Goal: Information Seeking & Learning: Learn about a topic

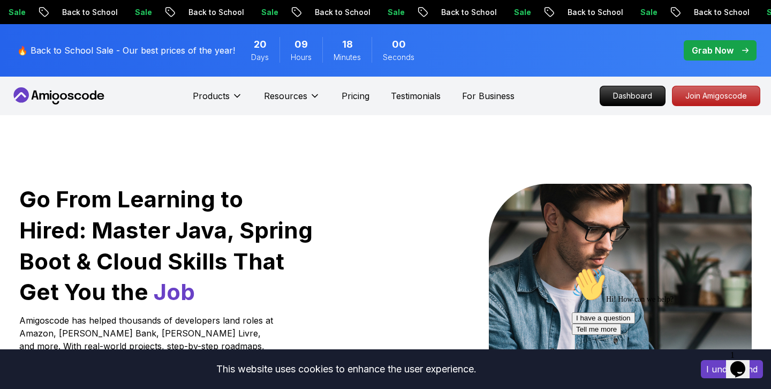
click at [717, 51] on p "Grab Now" at bounding box center [713, 50] width 42 height 13
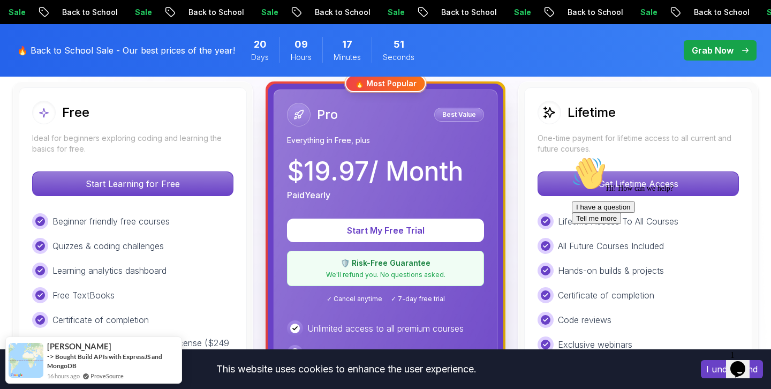
scroll to position [313, 0]
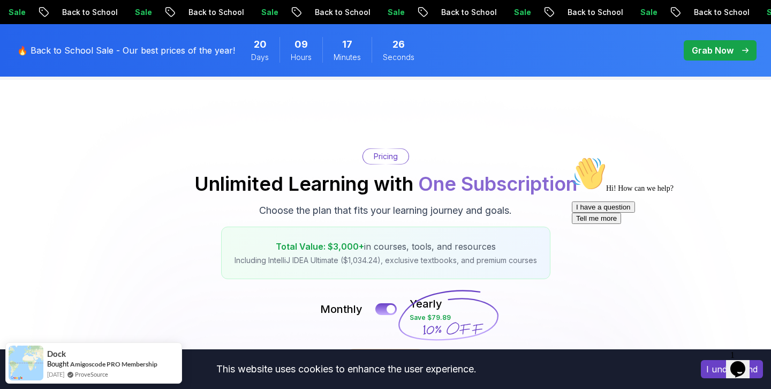
scroll to position [0, 0]
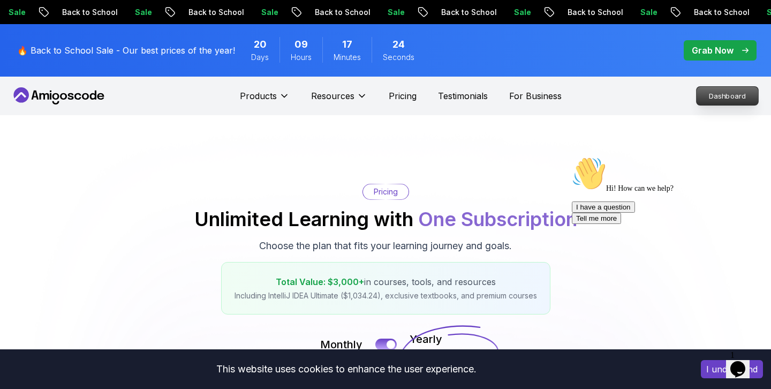
click at [706, 97] on p "Dashboard" at bounding box center [727, 96] width 62 height 18
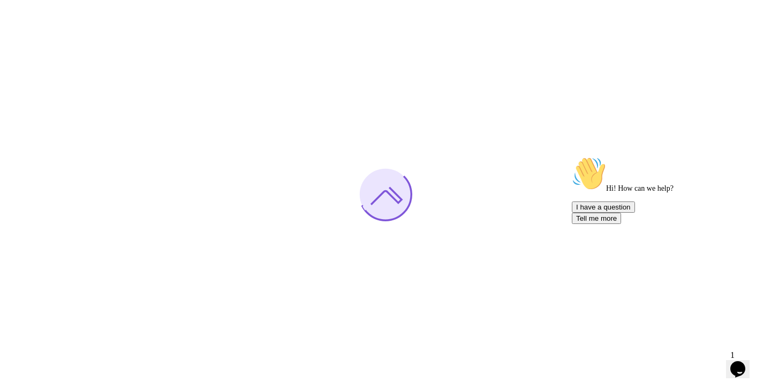
click at [572, 156] on icon "Chat attention grabber" at bounding box center [572, 156] width 0 height 0
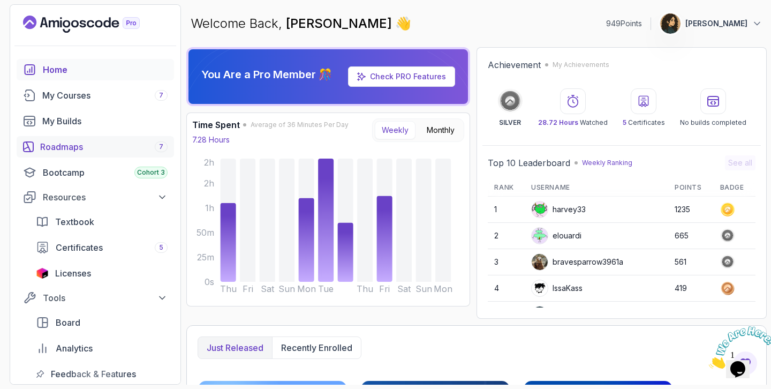
click at [109, 153] on div "Roadmaps 7" at bounding box center [103, 146] width 127 height 13
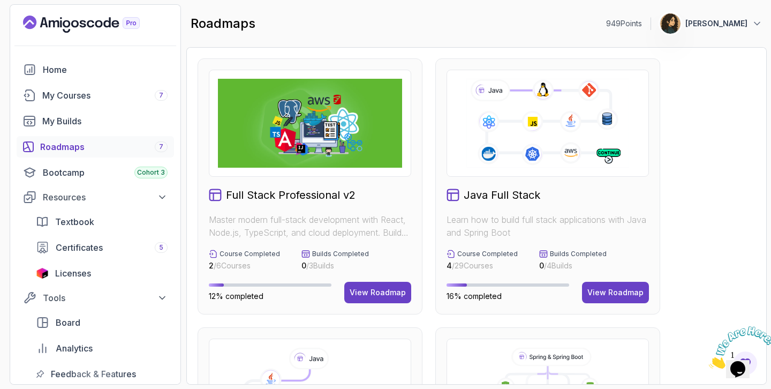
scroll to position [747, 0]
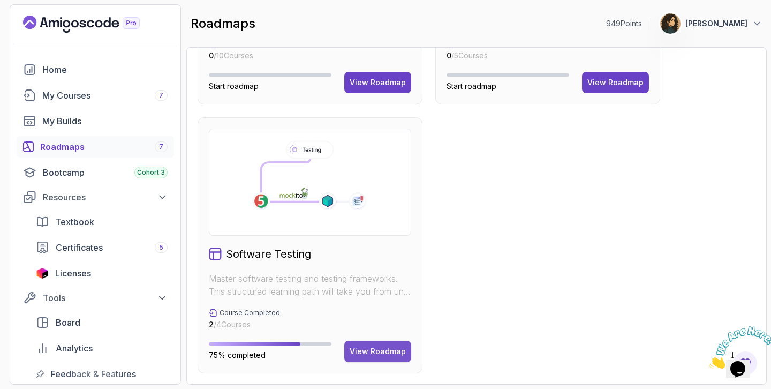
click at [380, 348] on div "View Roadmap" at bounding box center [378, 351] width 56 height 11
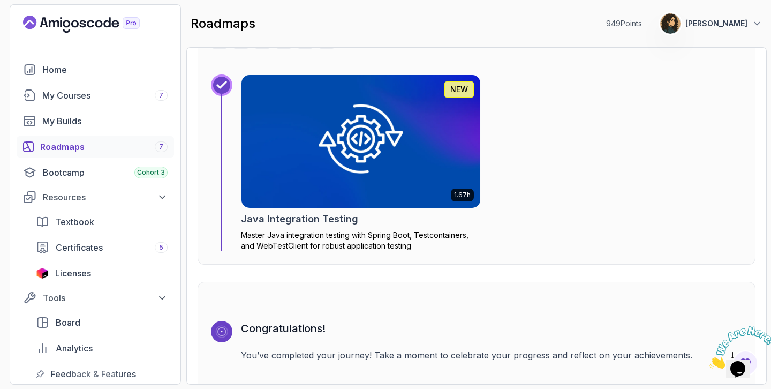
scroll to position [1700, 0]
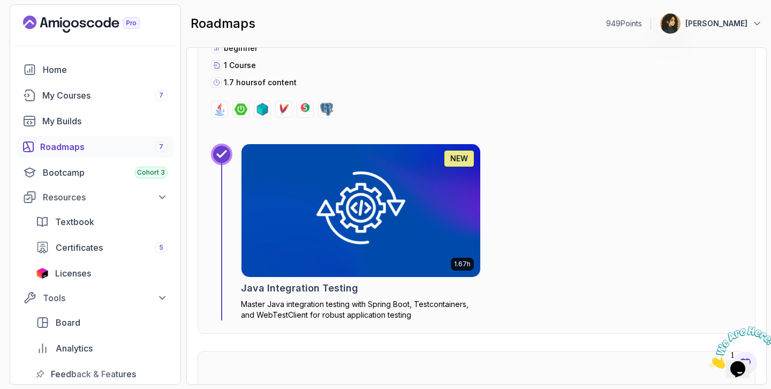
click at [375, 202] on img at bounding box center [361, 210] width 251 height 139
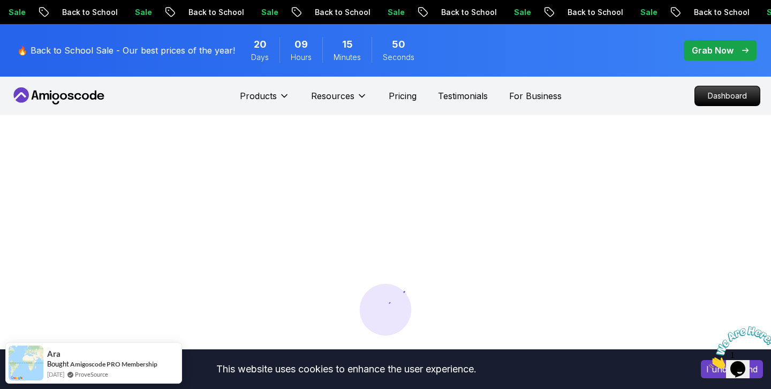
click at [746, 362] on img at bounding box center [742, 347] width 66 height 42
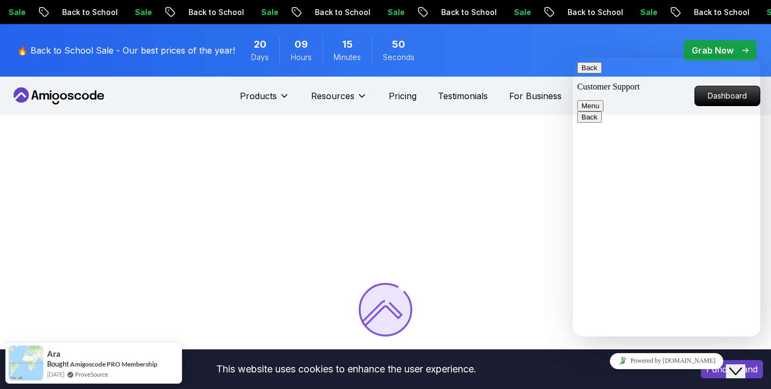
click at [742, 365] on icon "Close Chat This icon closes the chat window." at bounding box center [735, 371] width 13 height 13
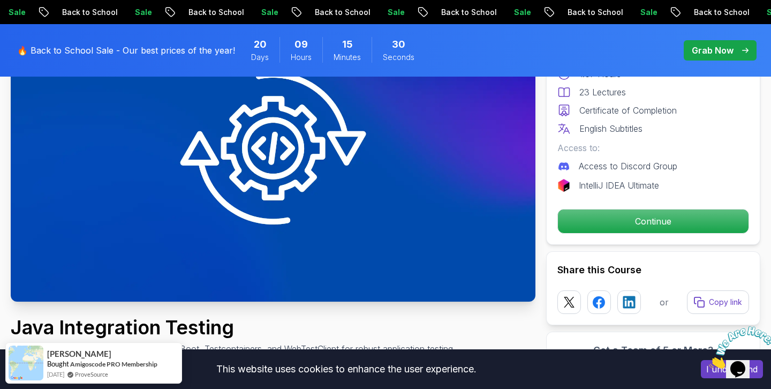
scroll to position [146, 0]
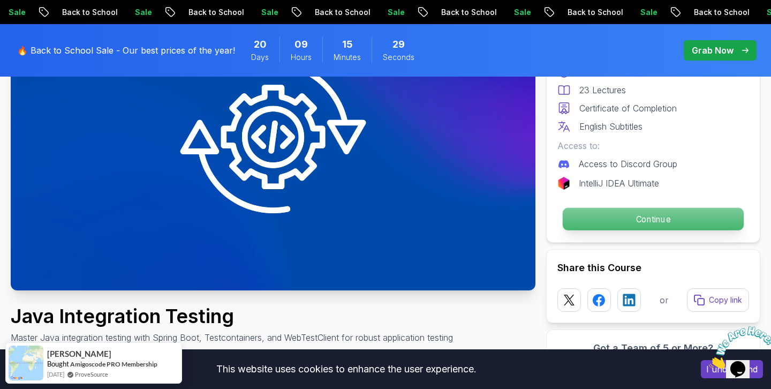
click at [638, 227] on p "Continue" at bounding box center [653, 219] width 181 height 22
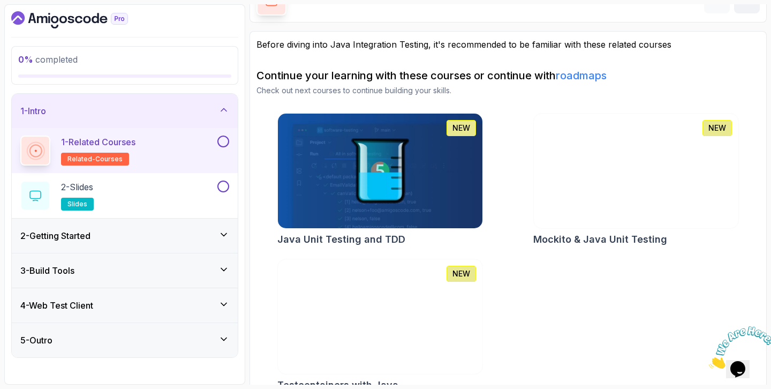
scroll to position [82, 0]
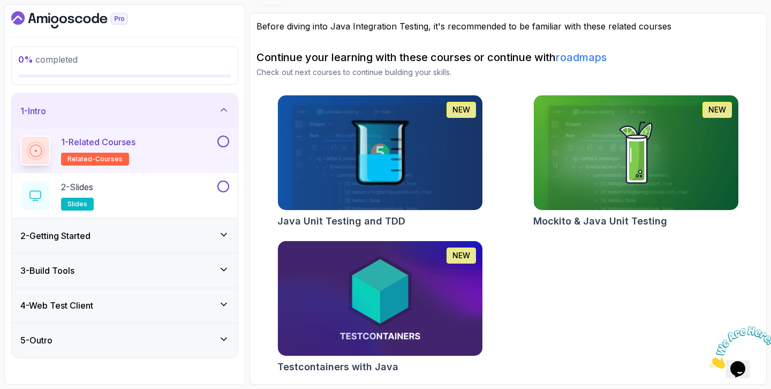
click at [228, 140] on button at bounding box center [223, 141] width 12 height 12
click at [182, 191] on div "2 - Slides slides" at bounding box center [117, 195] width 195 height 30
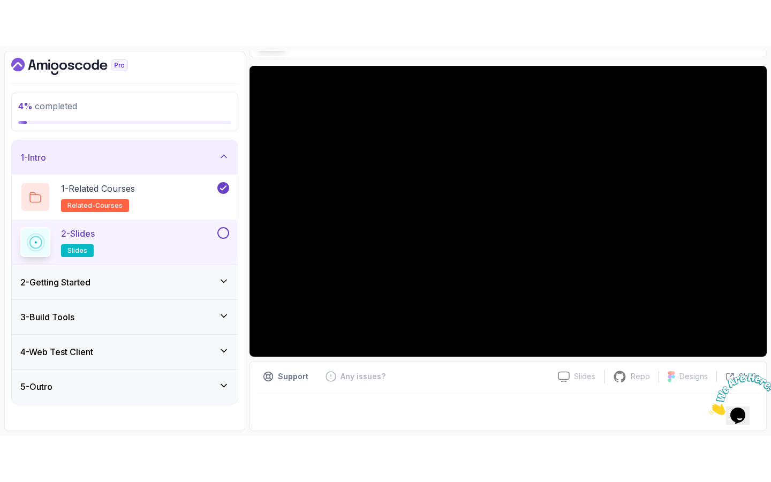
scroll to position [76, 0]
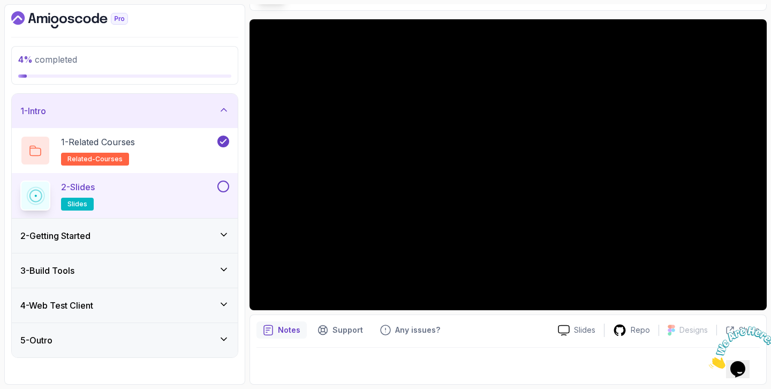
click at [227, 188] on button at bounding box center [223, 186] width 12 height 12
click at [218, 111] on icon at bounding box center [223, 109] width 11 height 11
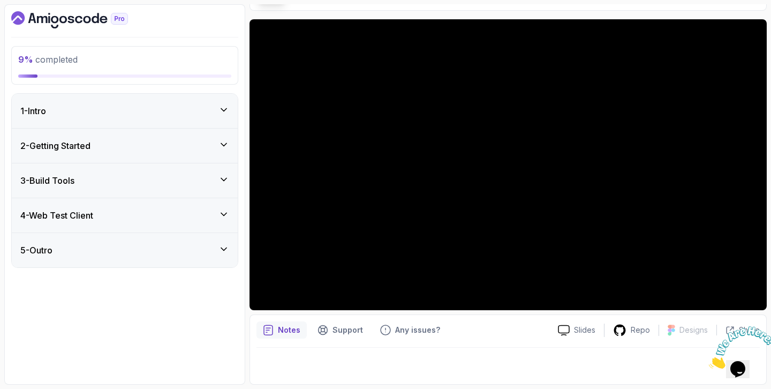
click at [209, 137] on div "2 - Getting Started" at bounding box center [125, 145] width 226 height 34
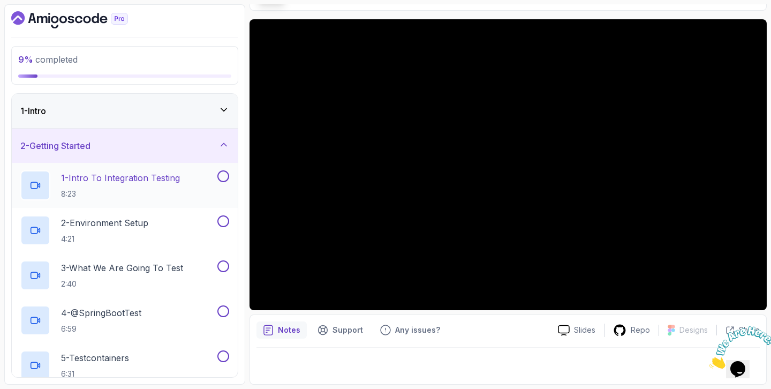
click at [186, 178] on div "1 - Intro To Integration Testing 8:23" at bounding box center [117, 185] width 195 height 30
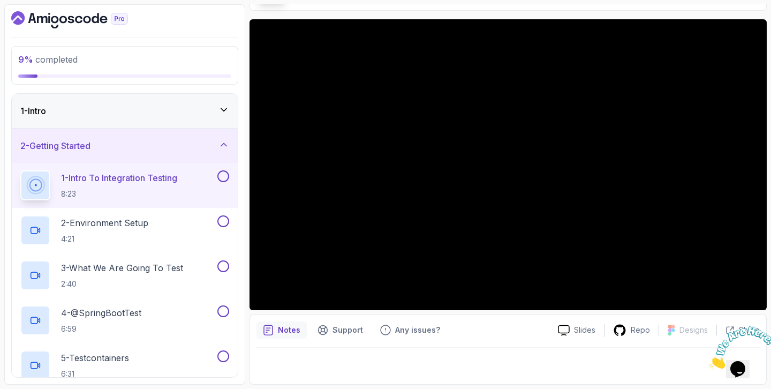
click at [709, 361] on icon "Close" at bounding box center [709, 365] width 0 height 9
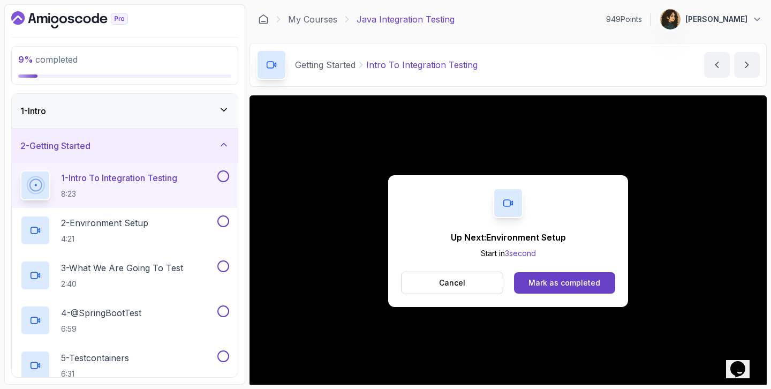
click at [172, 200] on div "1 - Intro To Integration Testing 8:23" at bounding box center [125, 185] width 226 height 45
click at [451, 279] on p "Cancel" at bounding box center [452, 282] width 26 height 11
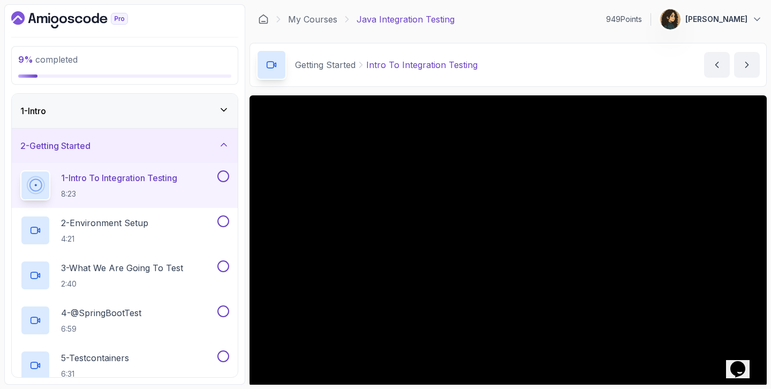
click at [116, 180] on p "1 - Intro To Integration Testing" at bounding box center [119, 177] width 116 height 13
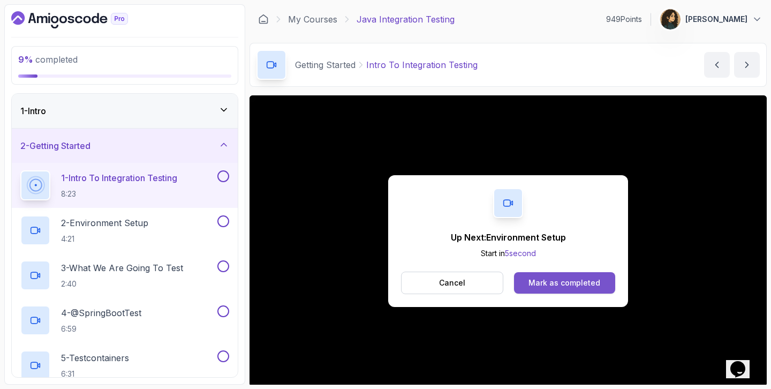
click at [556, 284] on div "Mark as completed" at bounding box center [564, 282] width 72 height 11
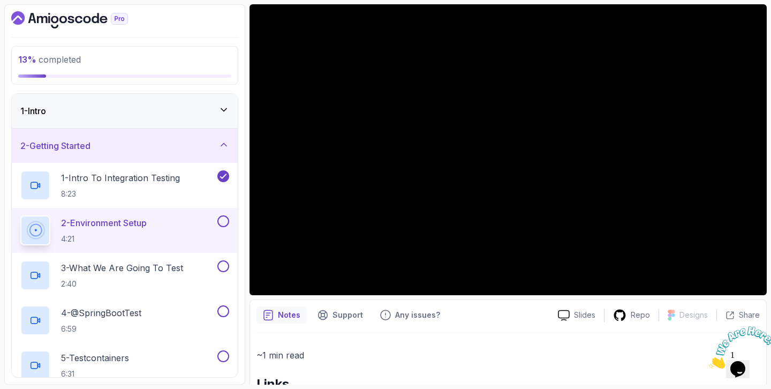
scroll to position [60, 0]
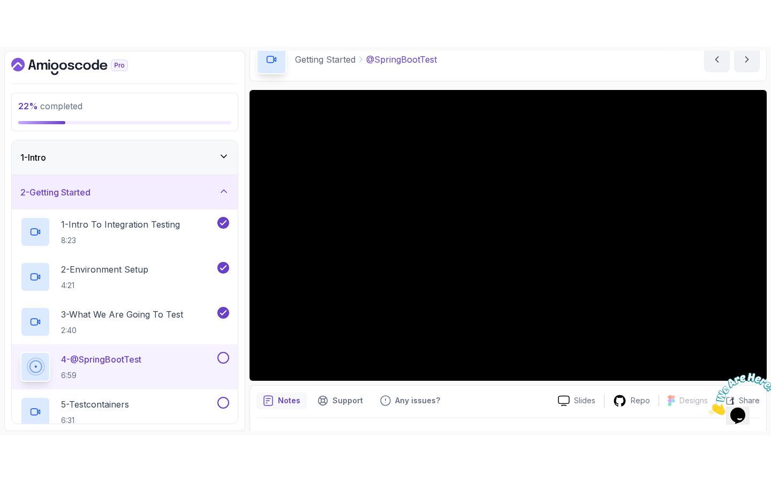
scroll to position [70, 0]
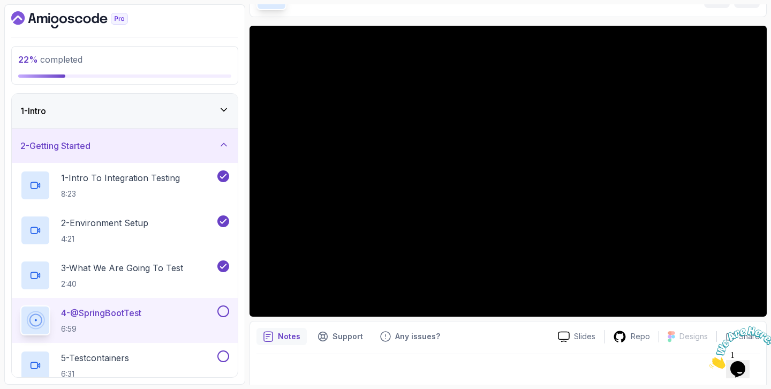
click at [747, 354] on img at bounding box center [742, 347] width 66 height 42
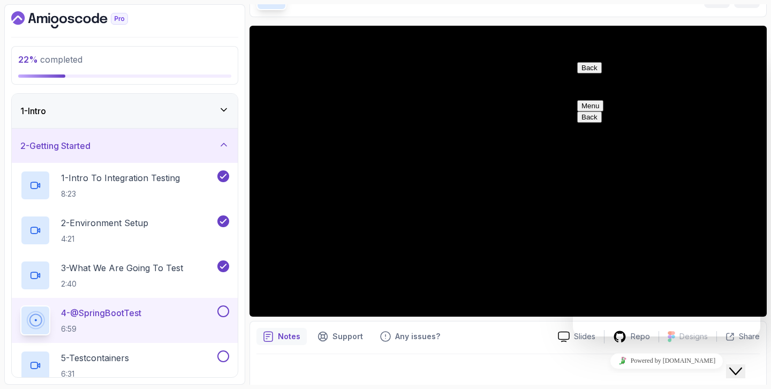
click at [742, 365] on icon "Close Chat This icon closes the chat window." at bounding box center [735, 371] width 13 height 13
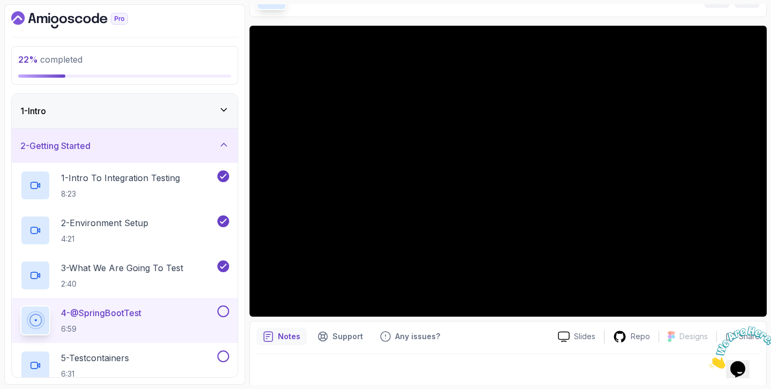
click at [709, 361] on icon "Close" at bounding box center [709, 365] width 0 height 9
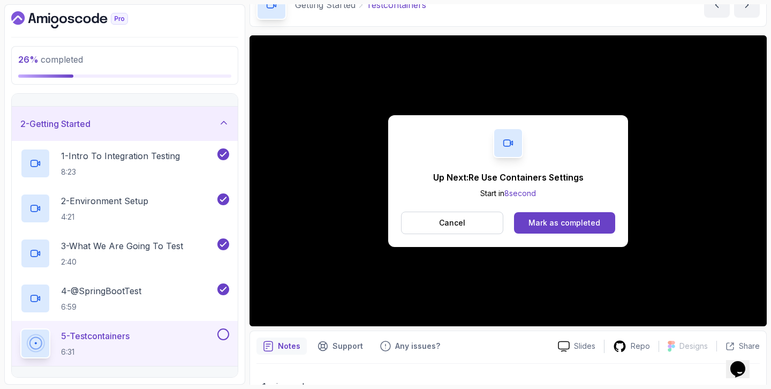
scroll to position [104, 0]
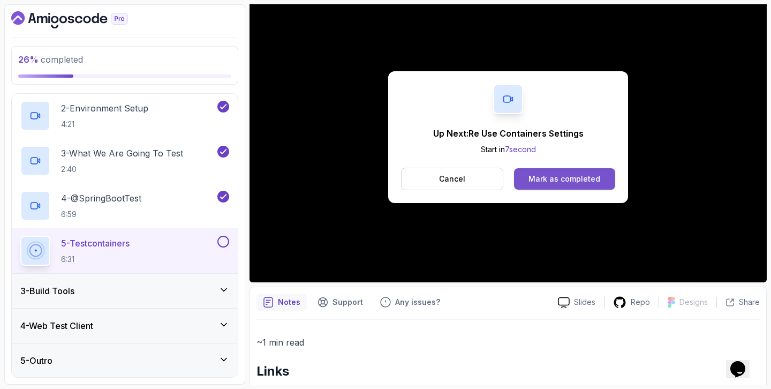
click at [583, 183] on div "Mark as completed" at bounding box center [564, 178] width 72 height 11
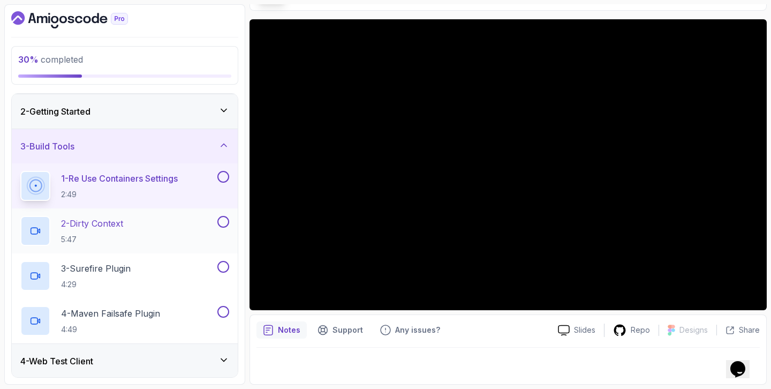
scroll to position [70, 0]
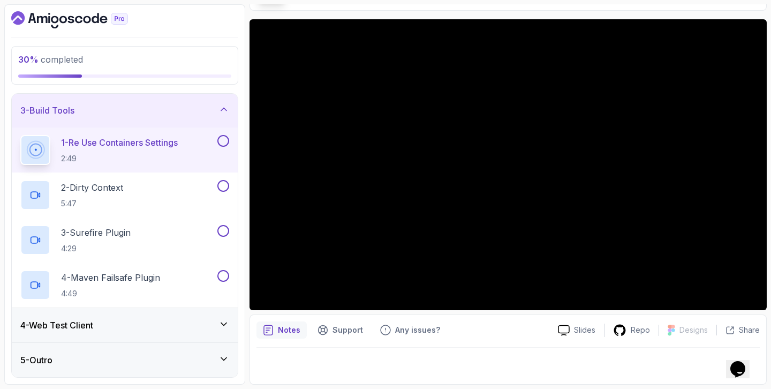
click at [140, 323] on div "4 - Web Test Client" at bounding box center [124, 325] width 209 height 13
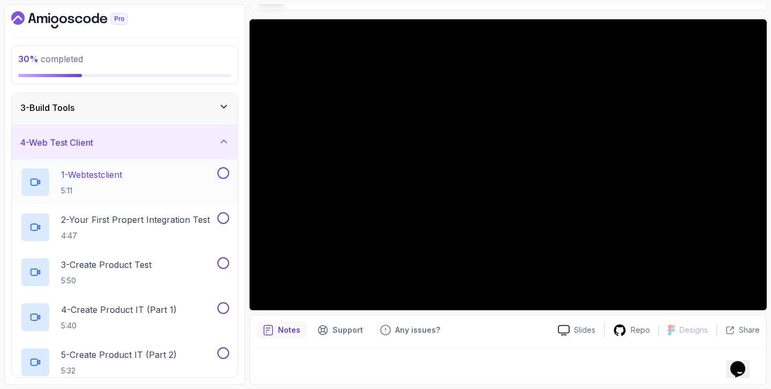
scroll to position [37, 0]
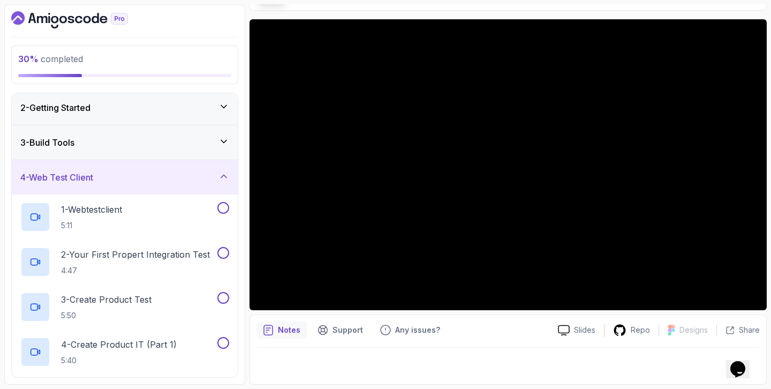
click at [141, 174] on div "4 - Web Test Client" at bounding box center [124, 177] width 209 height 13
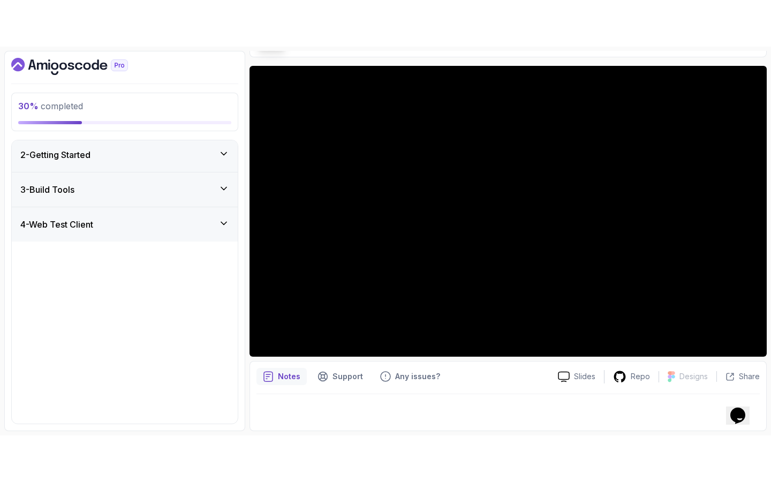
scroll to position [0, 0]
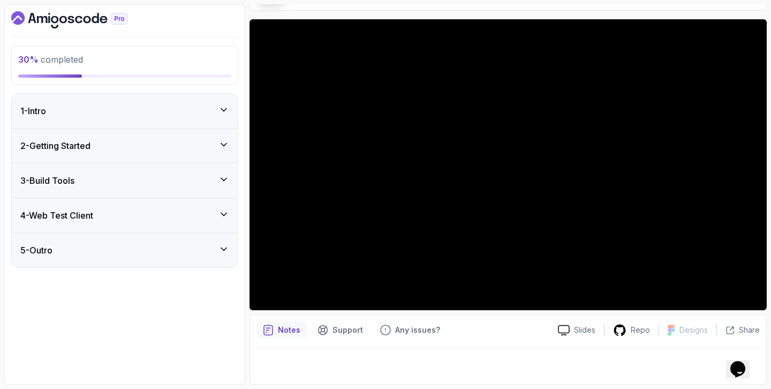
click at [140, 175] on div "3 - Build Tools" at bounding box center [124, 180] width 209 height 13
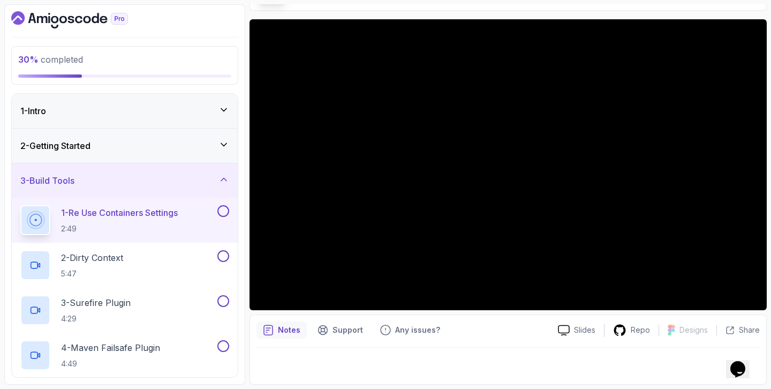
click at [145, 216] on p "1 - Re Use Containers Settings" at bounding box center [119, 212] width 117 height 13
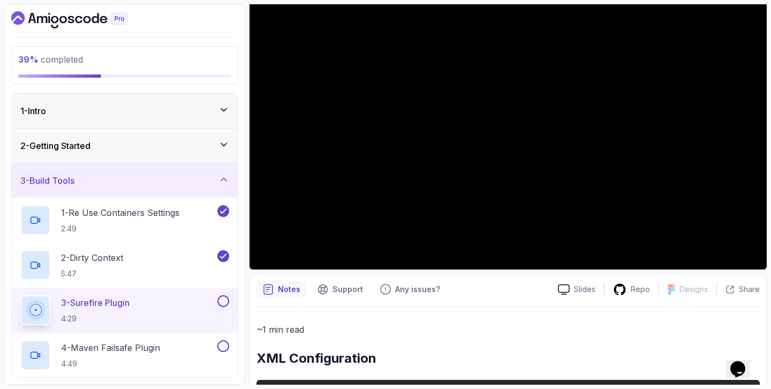
scroll to position [127, 0]
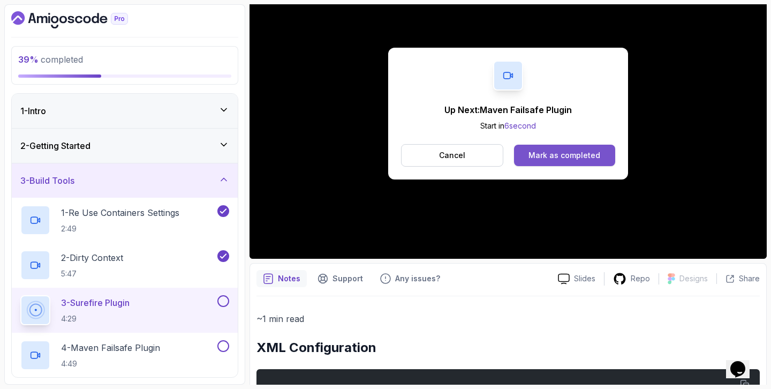
click at [554, 152] on div "Mark as completed" at bounding box center [564, 155] width 72 height 11
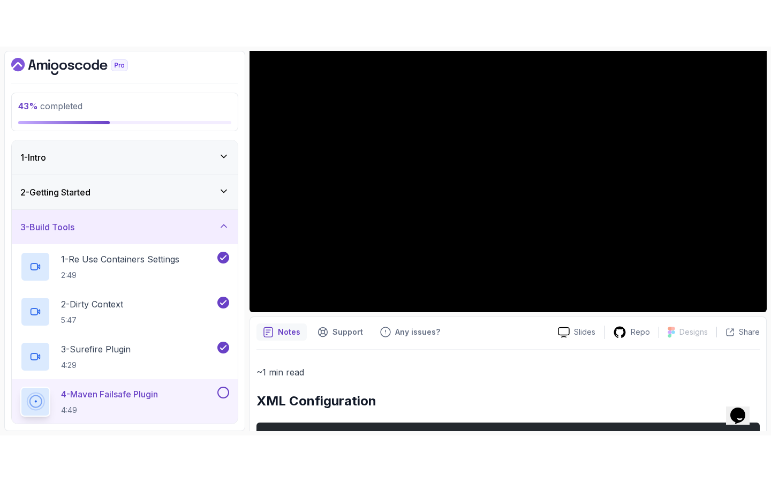
scroll to position [121, 0]
